Goal: Complete application form

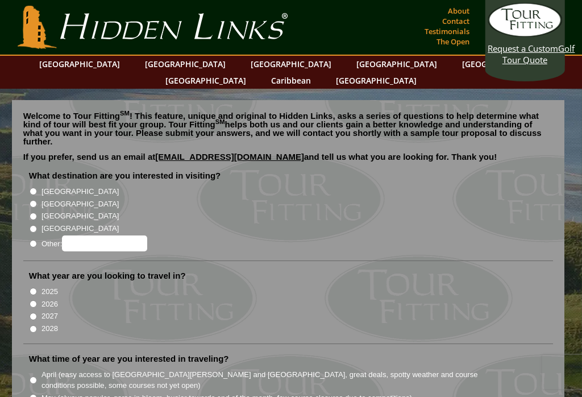
click at [33, 188] on input "[GEOGRAPHIC_DATA]" at bounding box center [33, 191] width 7 height 7
radio input "true"
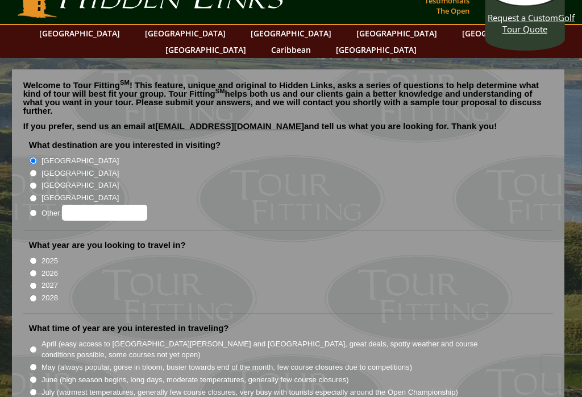
scroll to position [31, 0]
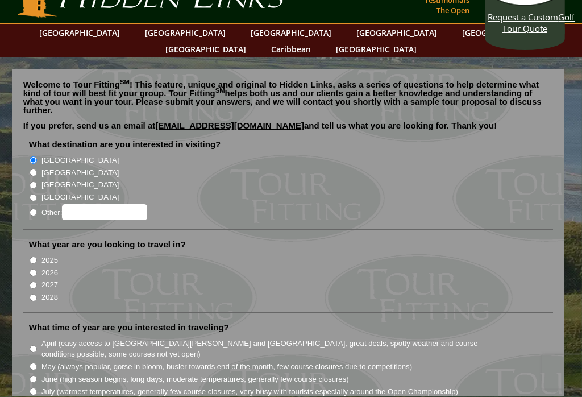
click at [35, 269] on input "2026" at bounding box center [33, 272] width 7 height 7
radio input "true"
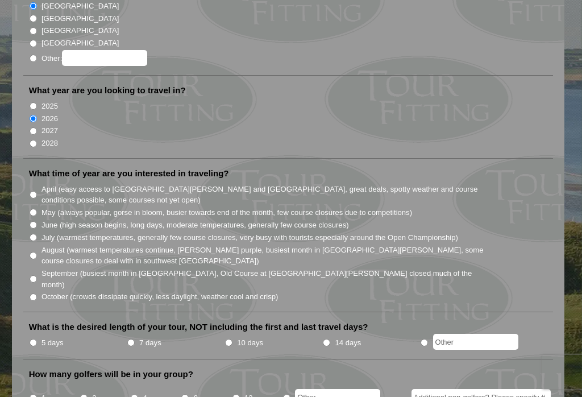
scroll to position [201, 0]
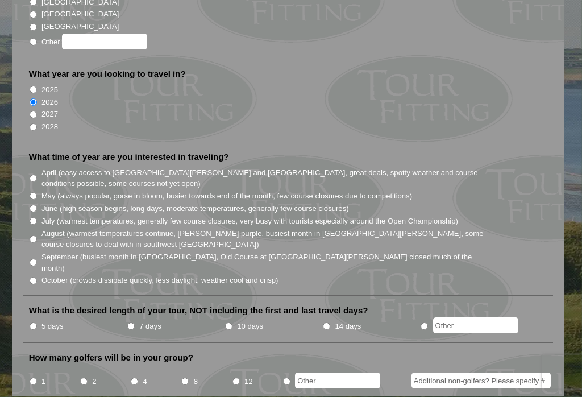
click at [35, 323] on input "5 days" at bounding box center [33, 326] width 7 height 7
radio input "true"
click at [31, 205] on input "June (high season begins, long days, moderate temperatures, generally few cours…" at bounding box center [33, 208] width 7 height 7
radio input "true"
click at [37, 175] on input "April (easy access to [GEOGRAPHIC_DATA][PERSON_NAME] and [GEOGRAPHIC_DATA], gre…" at bounding box center [33, 178] width 7 height 7
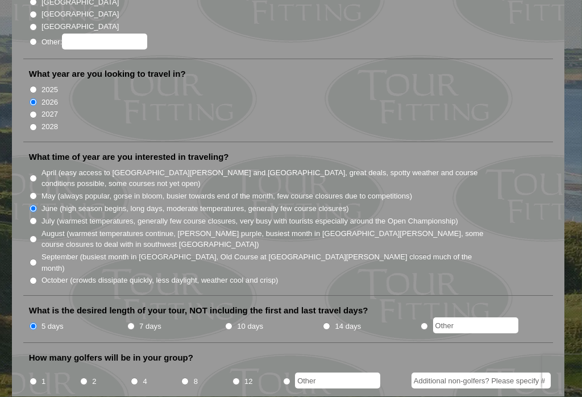
radio input "true"
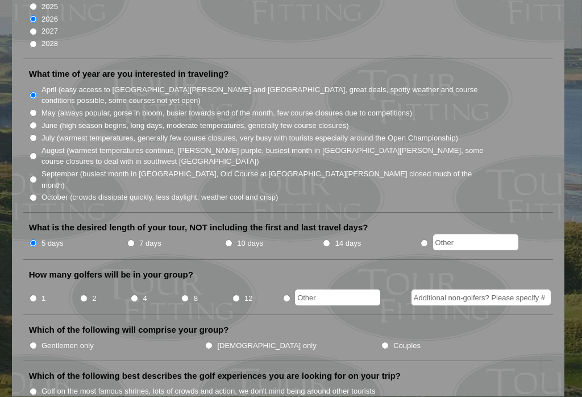
scroll to position [287, 0]
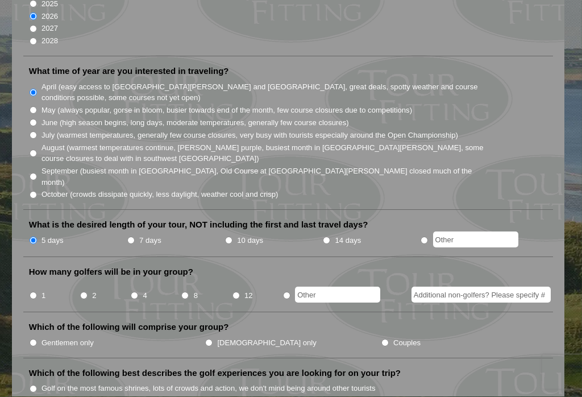
click at [188, 292] on input "8" at bounding box center [184, 295] width 7 height 7
radio input "true"
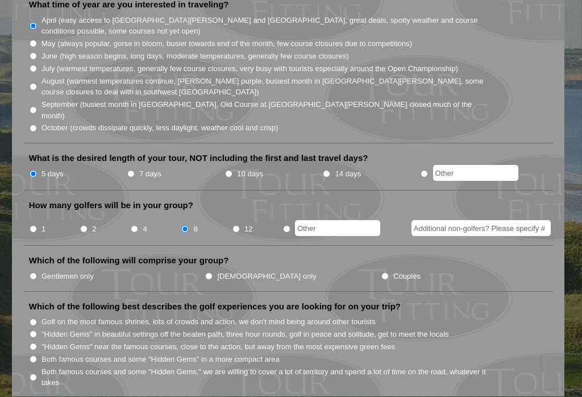
scroll to position [356, 0]
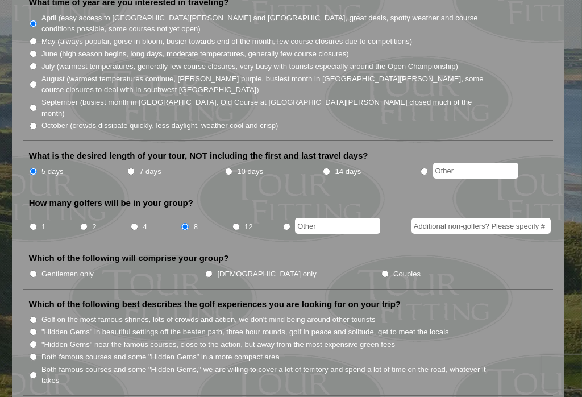
click at [32, 252] on li "Which of the following will comprise your group? Gentlemen only [DEMOGRAPHIC_DA…" at bounding box center [288, 270] width 530 height 36
click at [35, 270] on input "Gentlemen only" at bounding box center [33, 273] width 7 height 7
radio input "true"
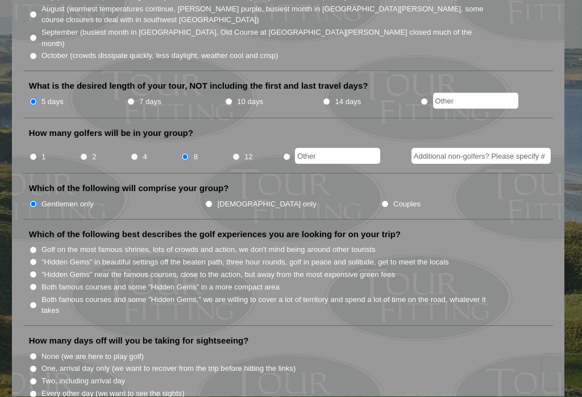
scroll to position [426, 0]
click at [34, 283] on input "Both famous courses and some "Hidden Gems" in a more compact area" at bounding box center [33, 286] width 7 height 7
radio input "true"
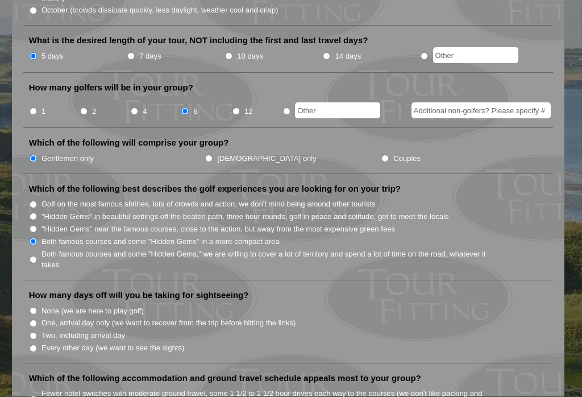
scroll to position [474, 0]
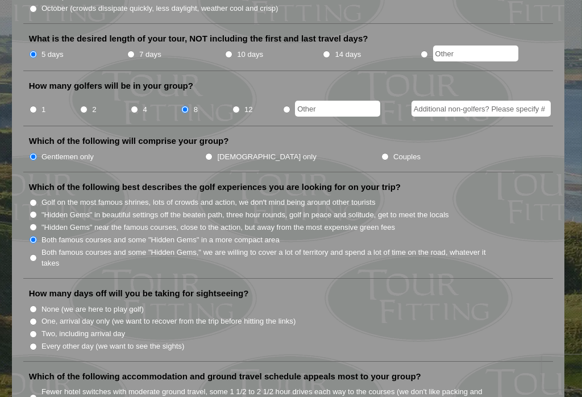
click at [36, 302] on li "None (we are here to play golf)" at bounding box center [293, 308] width 528 height 13
click at [35, 305] on input "None (we are here to play golf)" at bounding box center [33, 308] width 7 height 7
radio input "true"
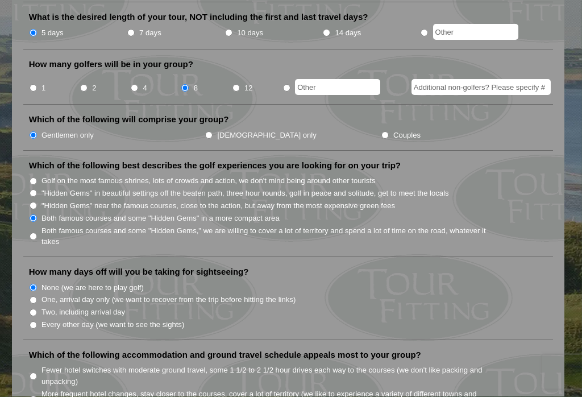
scroll to position [518, 0]
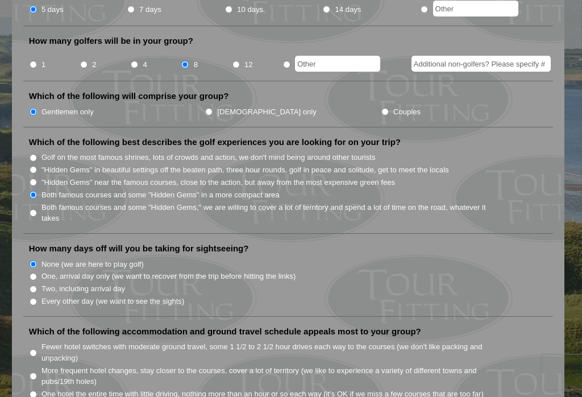
click at [35, 260] on input "None (we are here to play golf)" at bounding box center [33, 263] width 7 height 7
click at [36, 260] on input "None (we are here to play golf)" at bounding box center [33, 263] width 7 height 7
click at [31, 273] on input "One, arrival day only (we want to recover from the trip before hitting the link…" at bounding box center [33, 276] width 7 height 7
radio input "true"
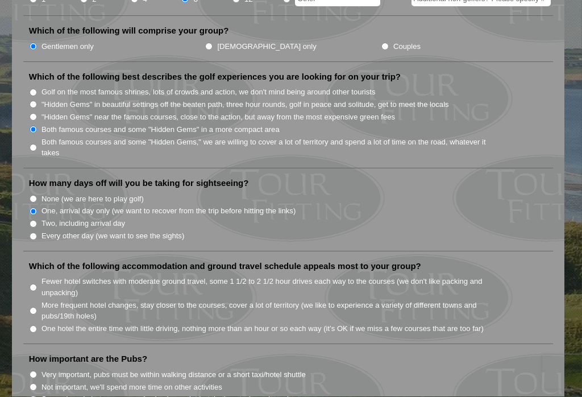
scroll to position [584, 0]
click at [35, 325] on input "One hotel the entire time with little driving, nothing more than an hour or so …" at bounding box center [33, 328] width 7 height 7
radio input "true"
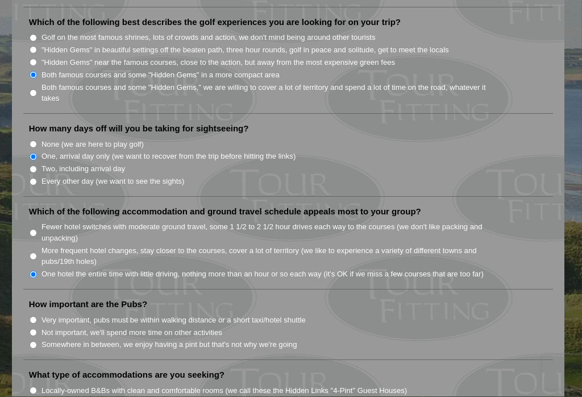
scroll to position [638, 0]
click at [31, 341] on input "Somewhere in between, we enjoy having a pint but that's not why we're going" at bounding box center [33, 344] width 7 height 7
radio input "true"
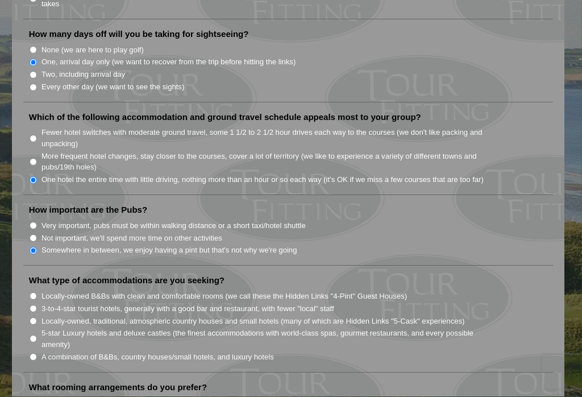
scroll to position [734, 0]
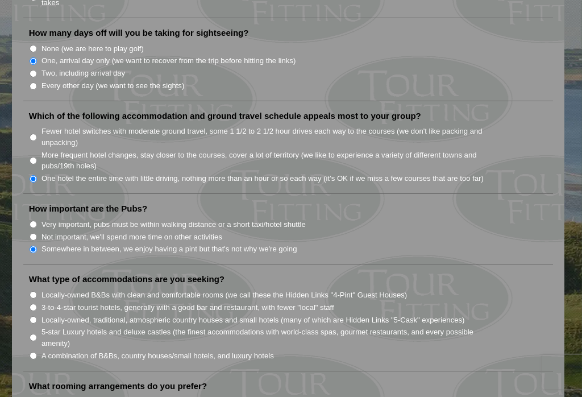
click at [33, 291] on input "Locally-owned B&Bs with clean and comfortable rooms (we call these the Hidden L…" at bounding box center [33, 294] width 7 height 7
radio input "true"
click at [34, 304] on input "3-to-4-star tourist hotels, generally with a good bar and restaurant, with fewe…" at bounding box center [33, 307] width 7 height 7
radio input "true"
click at [32, 352] on input "A combination of B&Bs, country houses/small hotels, and luxury hotels" at bounding box center [33, 355] width 7 height 7
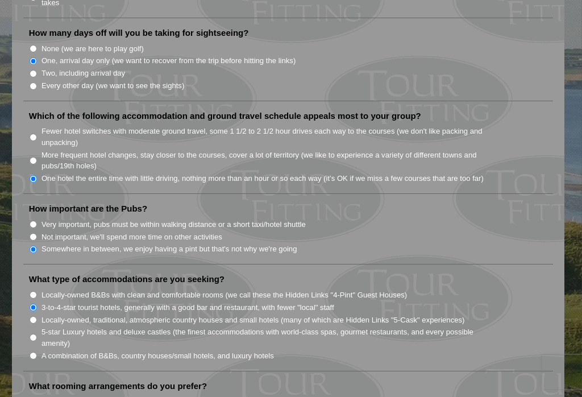
radio input "true"
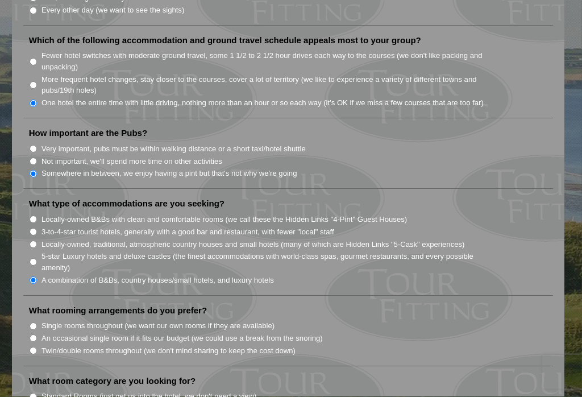
scroll to position [810, 0]
click at [31, 322] on input "Single rooms throughout (we want our own rooms if they are available)" at bounding box center [33, 325] width 7 height 7
radio input "true"
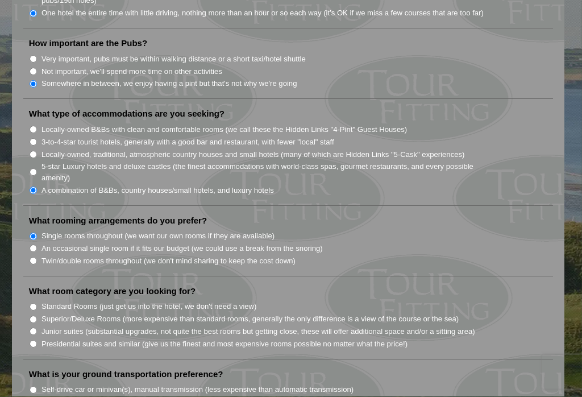
scroll to position [900, 0]
click at [31, 315] on input "Superior/Deluxe Rooms (more expensive than standard rooms, generally the only d…" at bounding box center [33, 318] width 7 height 7
radio input "true"
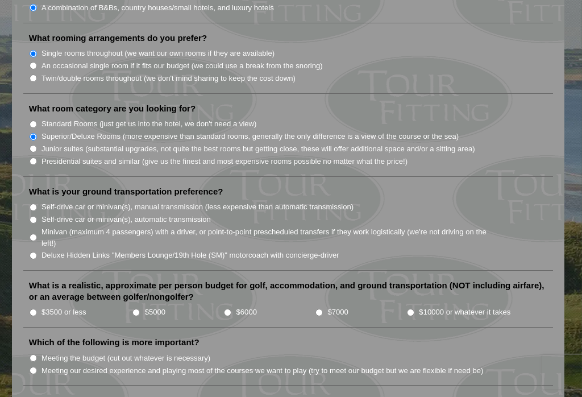
scroll to position [1081, 0]
